Goal: Submit feedback/report problem

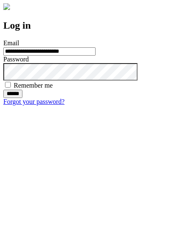
click at [22, 98] on input "******" at bounding box center [12, 94] width 19 height 8
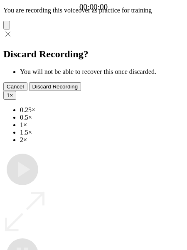
type input "**********"
